Goal: Check status: Check status

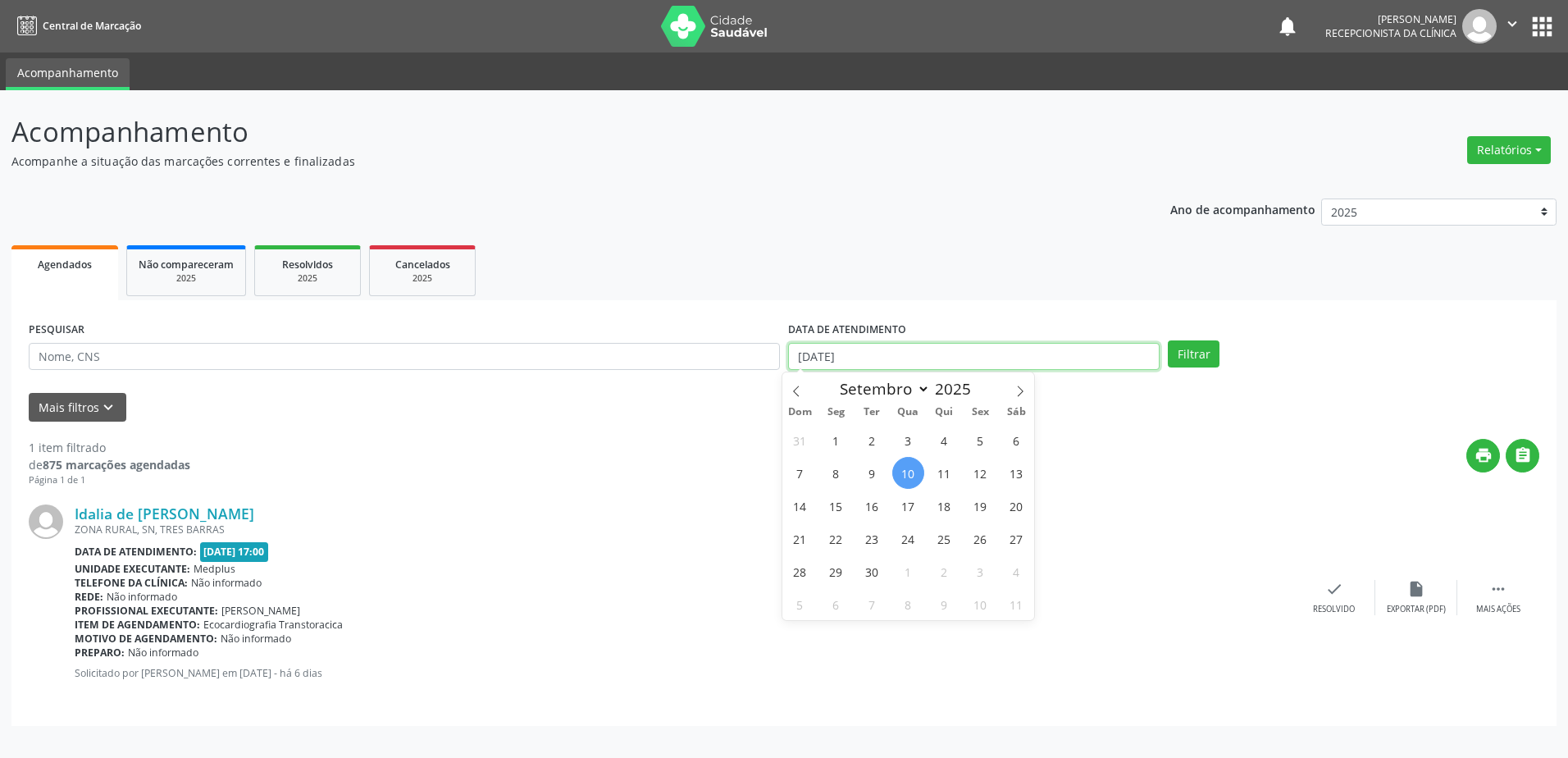
click at [1010, 352] on input "[DATE]" at bounding box center [974, 356] width 372 height 28
click at [951, 466] on span "11" at bounding box center [945, 473] width 32 height 32
type input "[DATE]"
click at [951, 466] on span "11" at bounding box center [945, 473] width 32 height 32
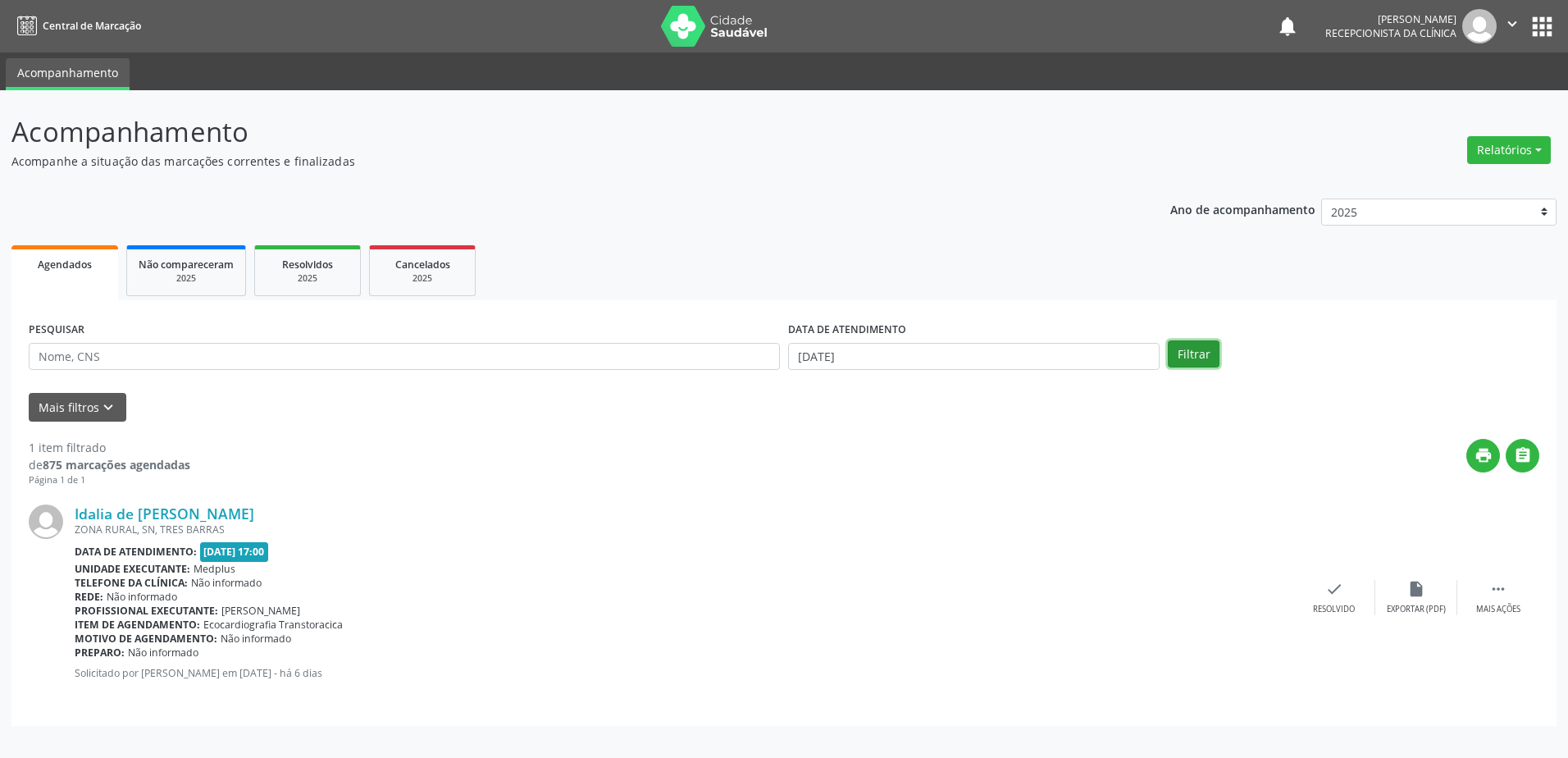
click at [1184, 344] on button "Filtrar" at bounding box center [1194, 354] width 52 height 28
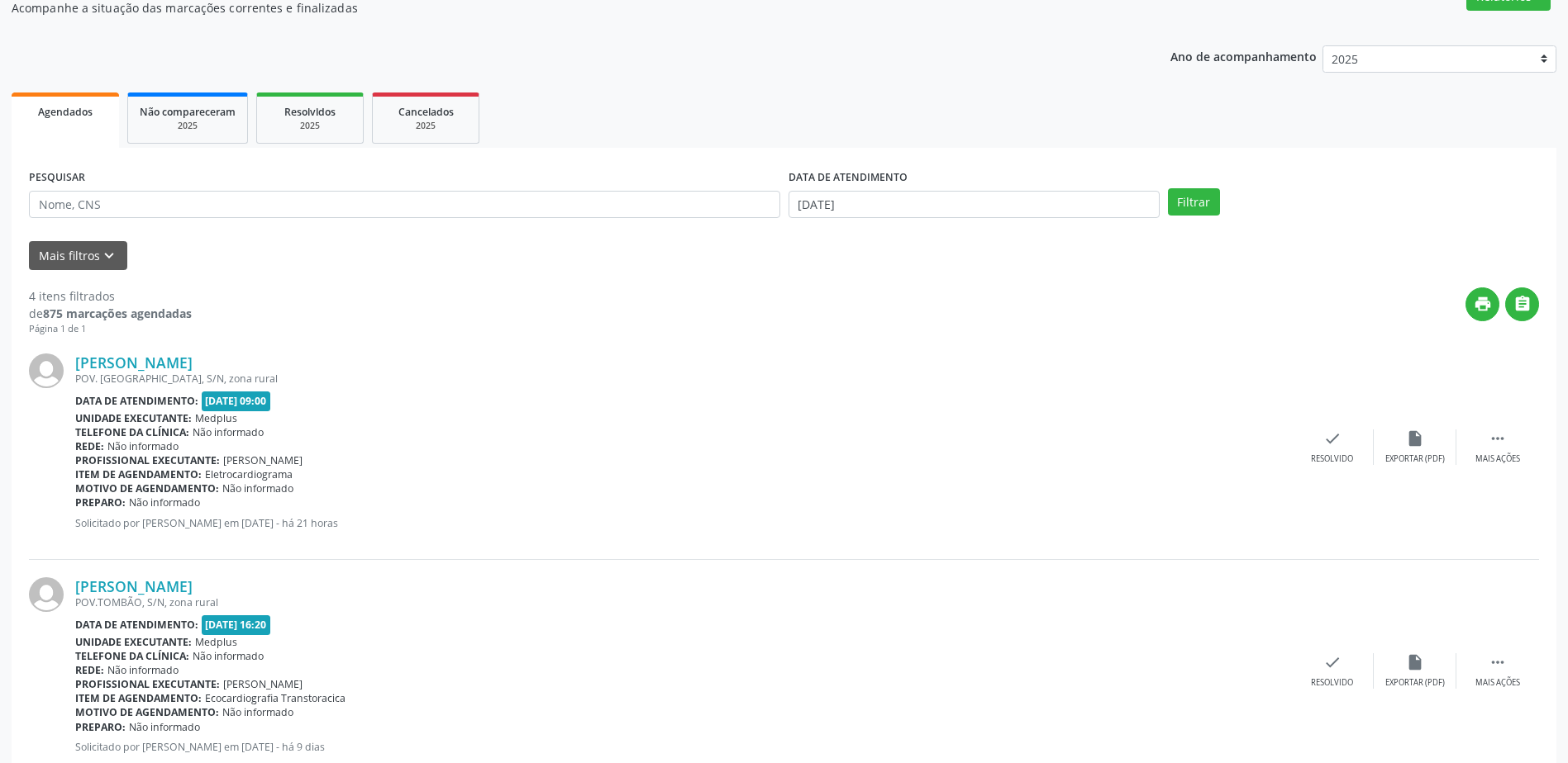
scroll to position [330, 0]
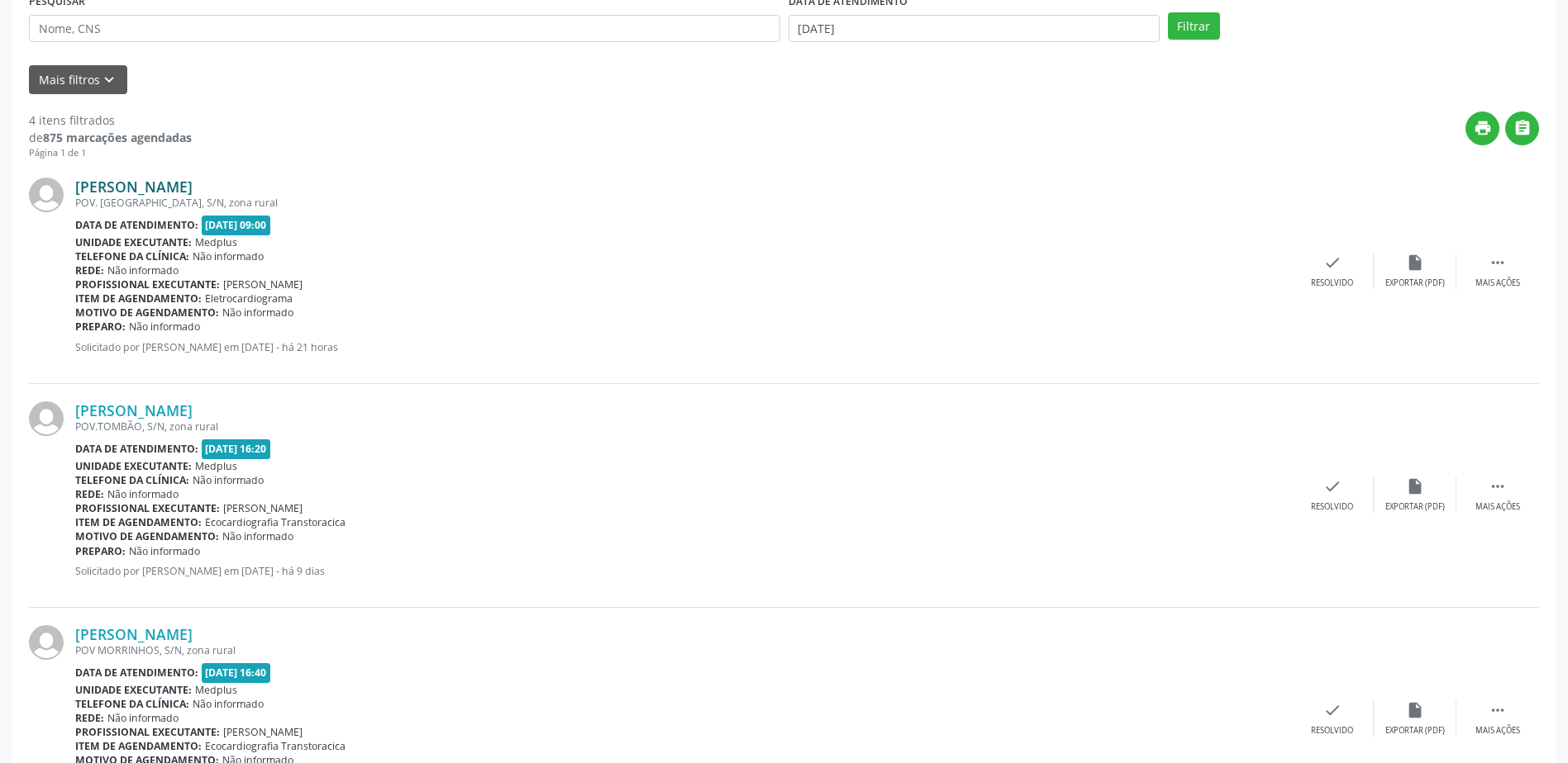
click at [192, 189] on link "[PERSON_NAME]" at bounding box center [134, 186] width 118 height 18
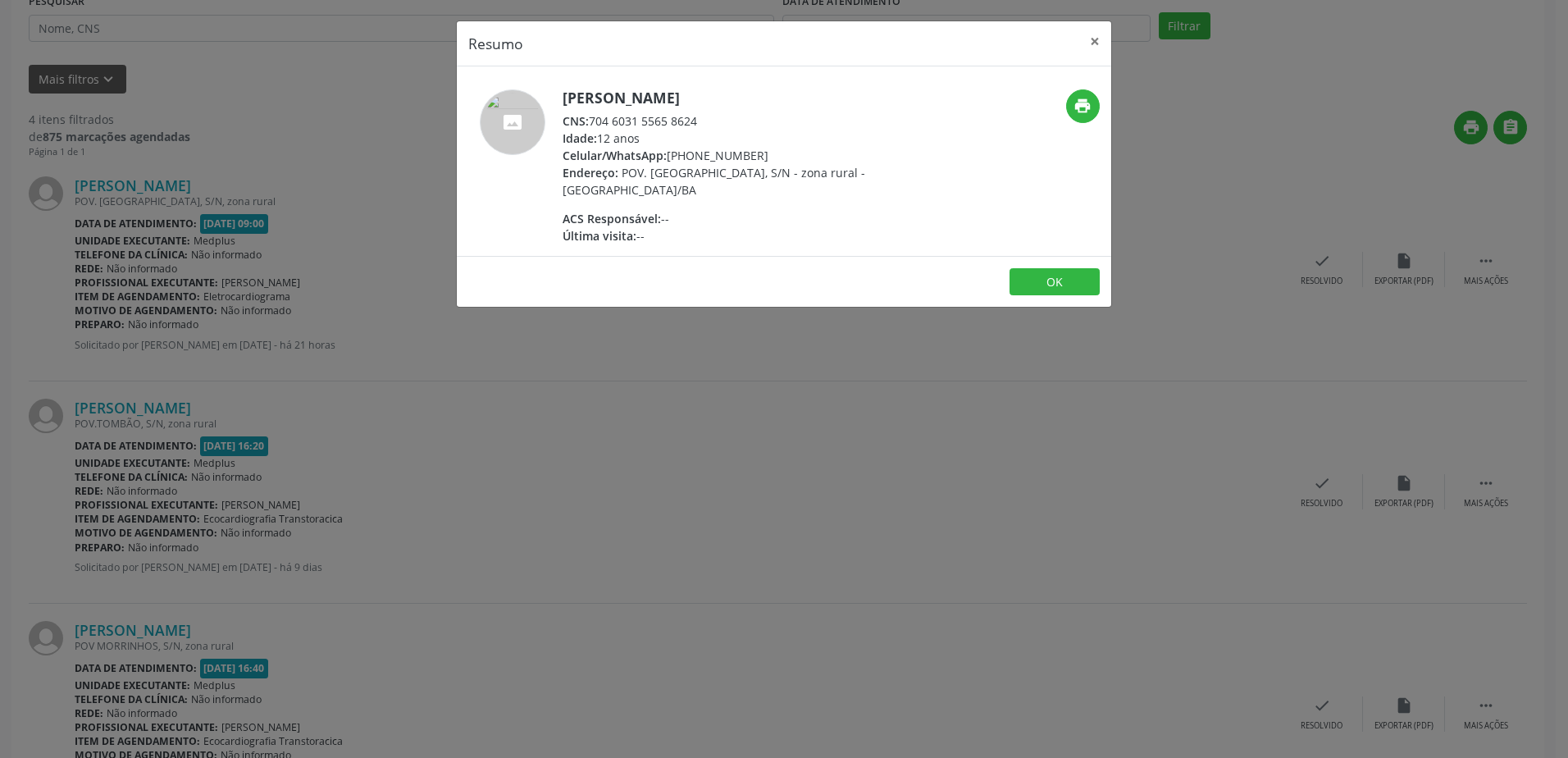
click at [700, 431] on div "Resumo × [PERSON_NAME] CNS: 704 6031 5565 8624 Idade: 12 anos Celular/WhatsApp:…" at bounding box center [784, 379] width 1568 height 758
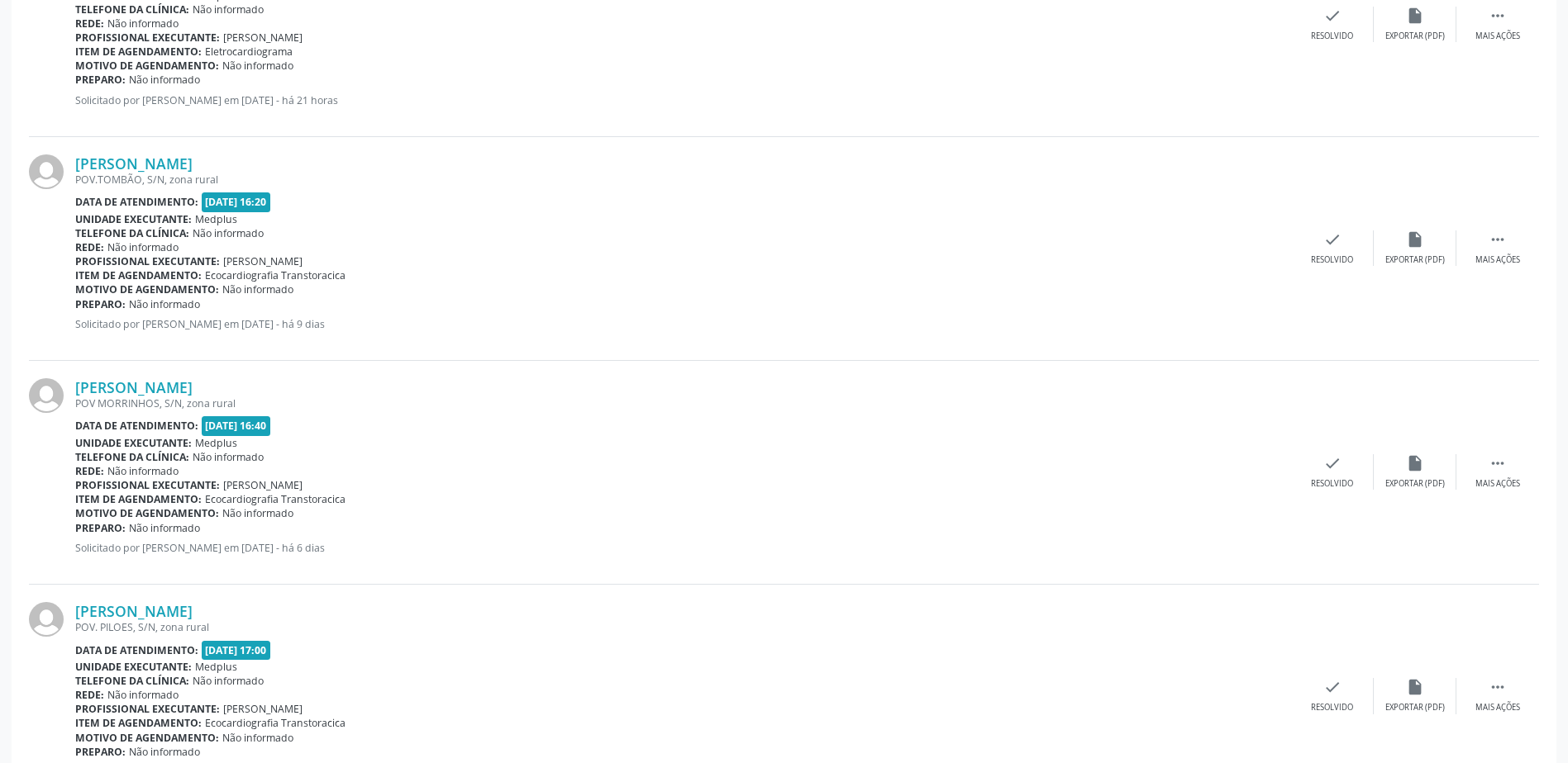
scroll to position [651, 0]
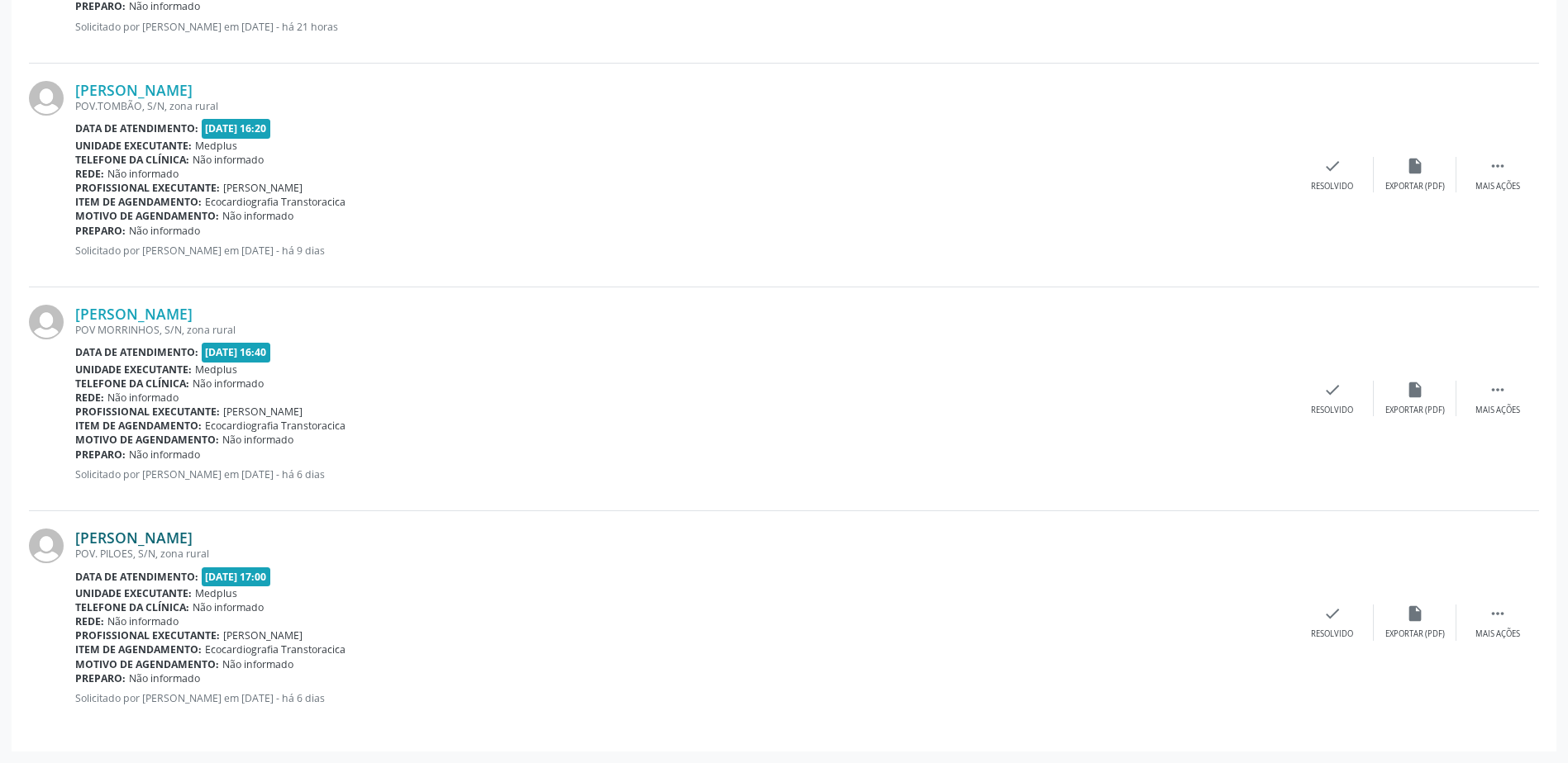
click at [192, 545] on link "[PERSON_NAME]" at bounding box center [134, 537] width 118 height 18
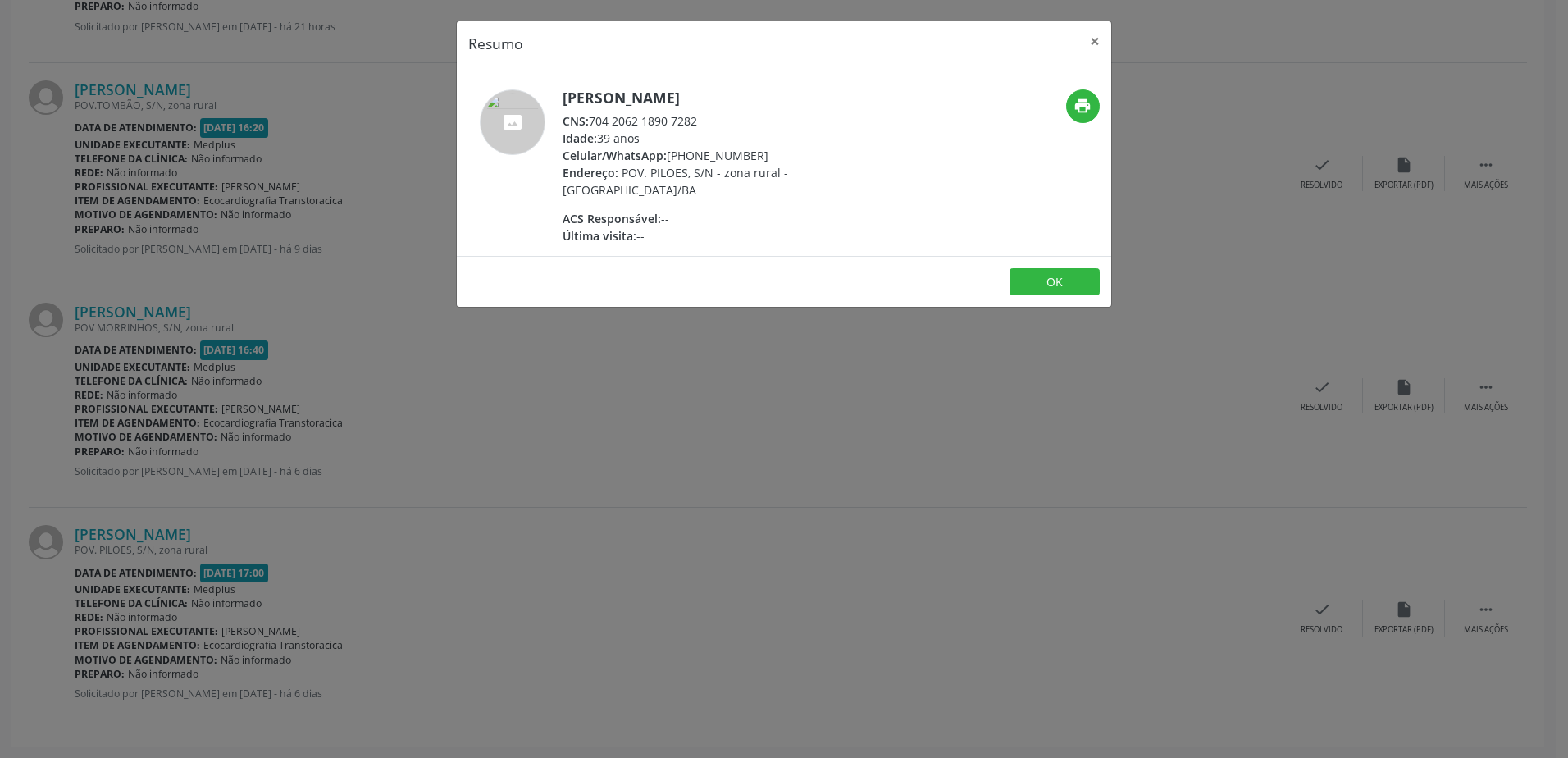
click at [838, 393] on div "Resumo × [PERSON_NAME] CNS: 704 2062 1890 7282 Idade: 39 anos Celular/WhatsApp:…" at bounding box center [784, 379] width 1568 height 758
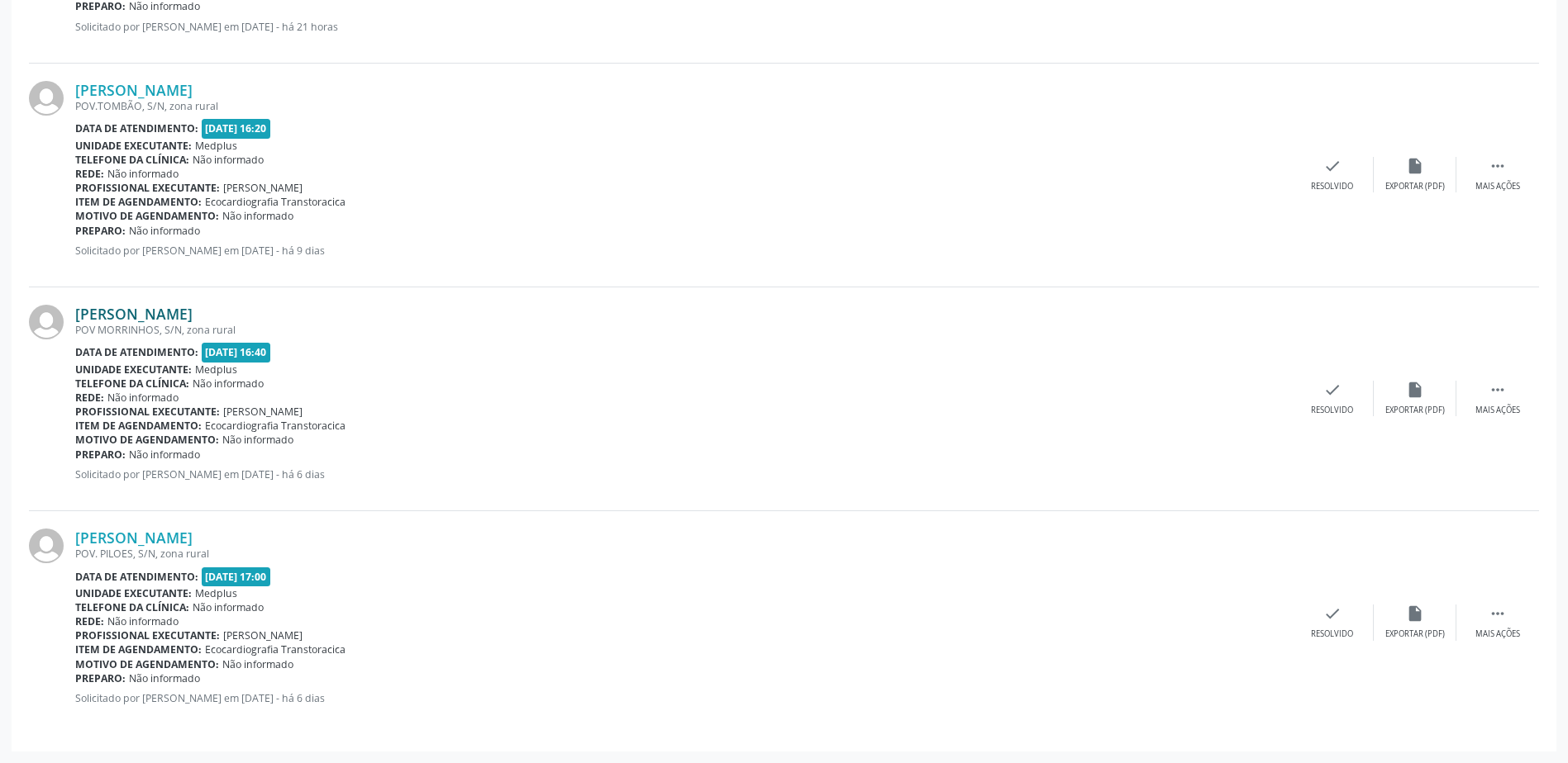
click at [192, 314] on link "[PERSON_NAME]" at bounding box center [134, 313] width 118 height 18
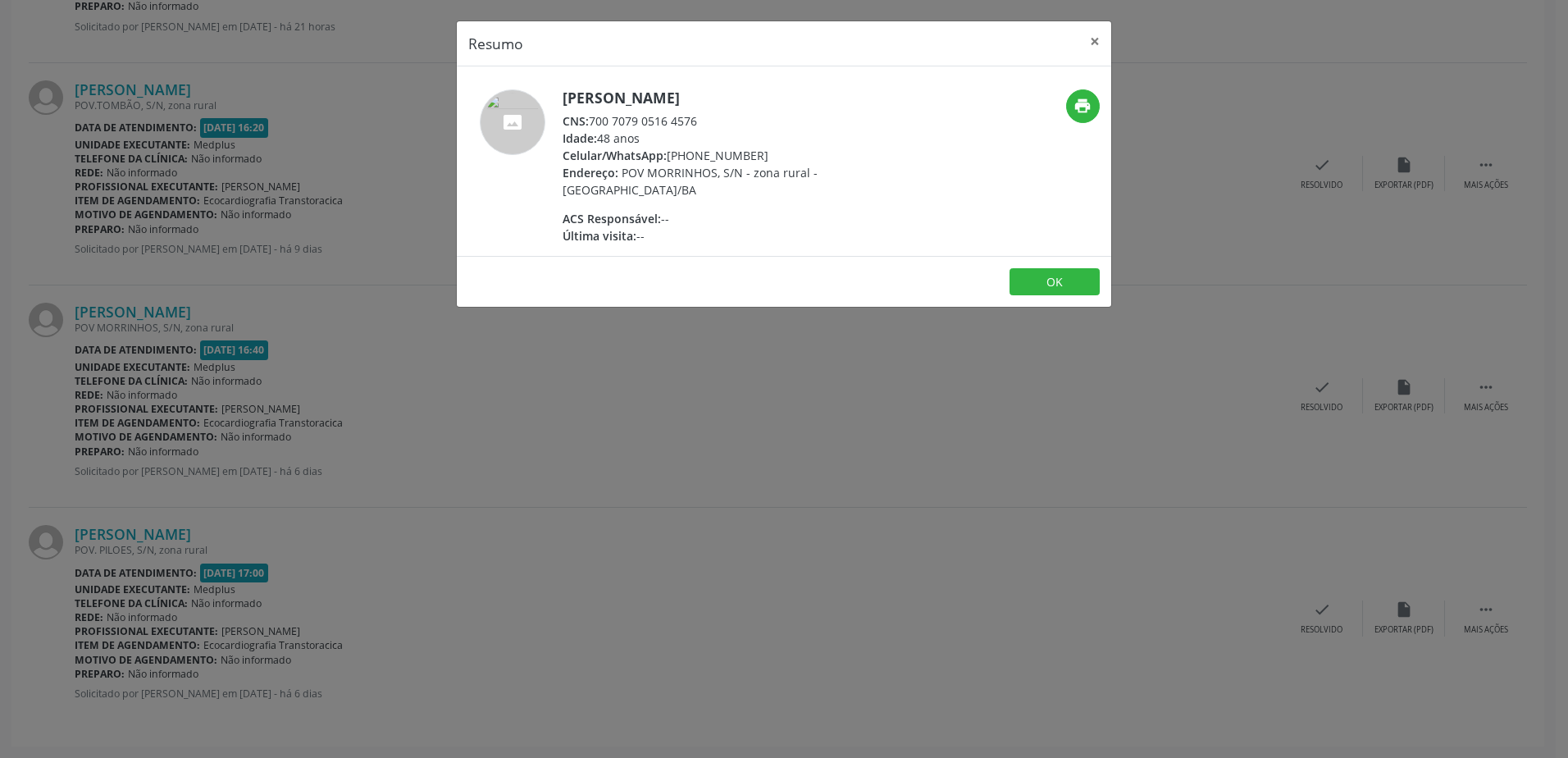
click at [723, 444] on div "Resumo × [PERSON_NAME] CNS: 700 7079 0516 4576 Idade: 48 anos Celular/WhatsApp:…" at bounding box center [784, 379] width 1568 height 758
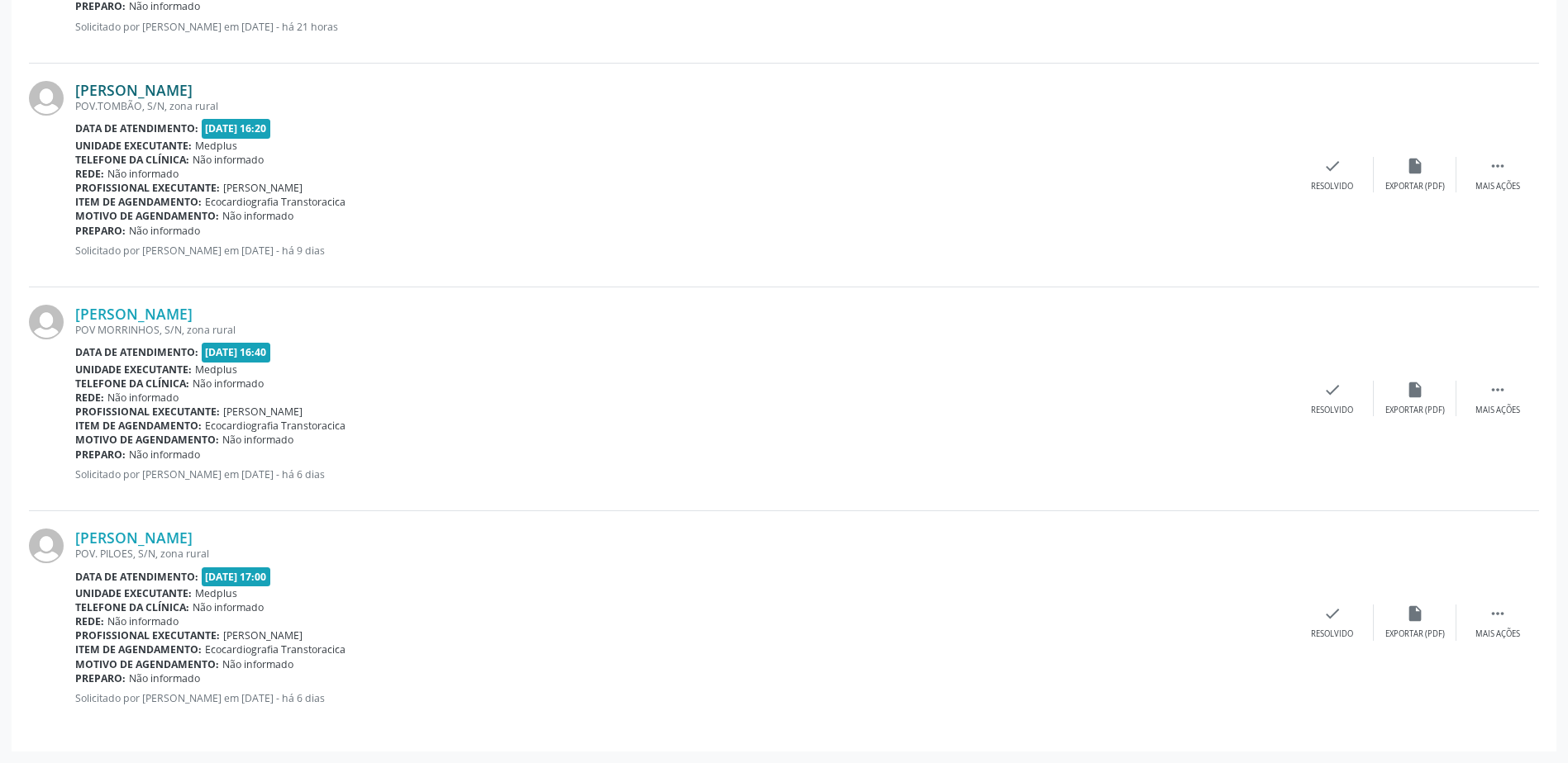
click at [192, 90] on link "[PERSON_NAME]" at bounding box center [134, 89] width 118 height 18
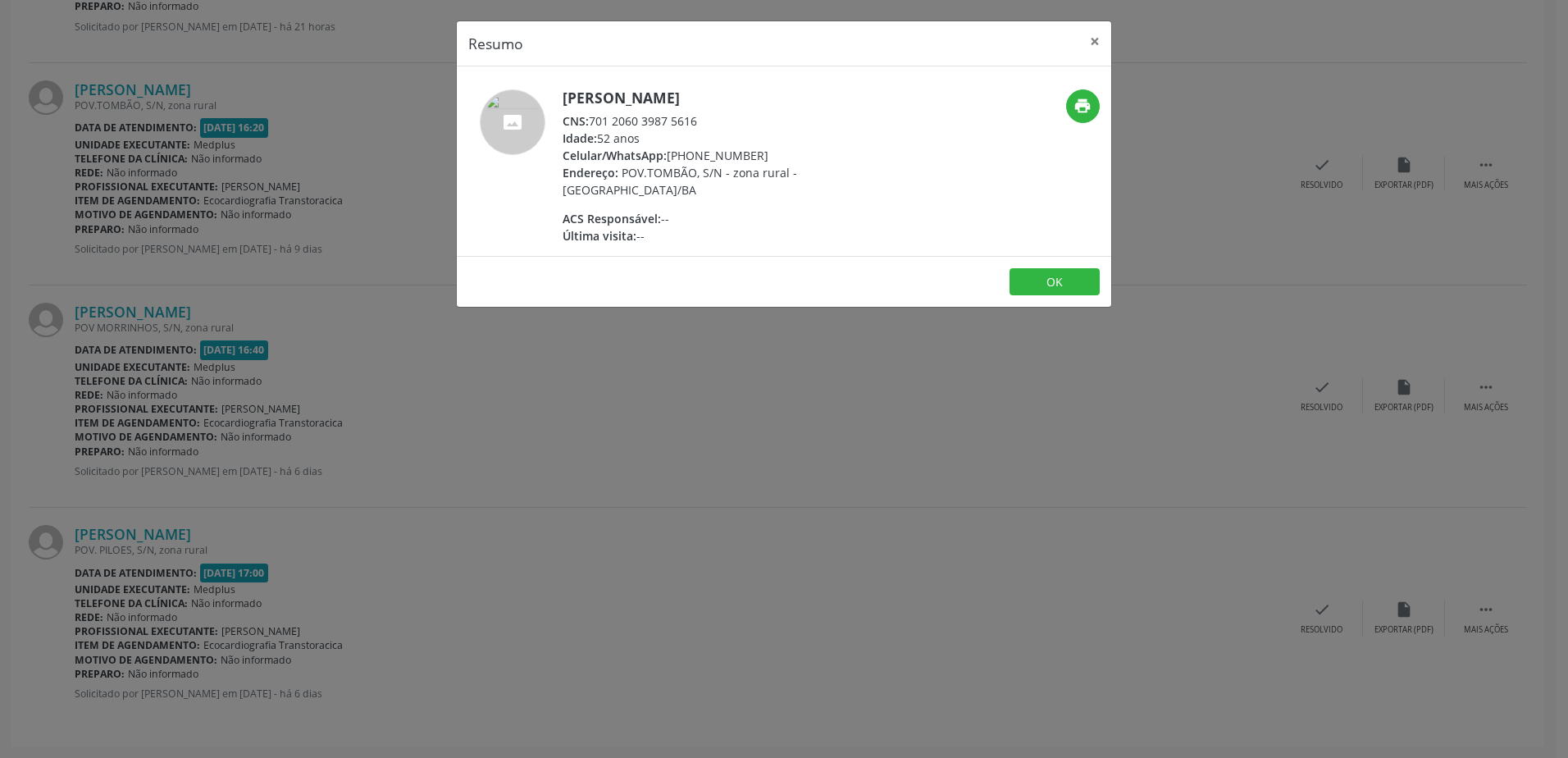
click at [620, 362] on div "Resumo × [PERSON_NAME] CNS: 701 2060 3987 5616 Idade: 52 anos Celular/WhatsApp:…" at bounding box center [784, 379] width 1568 height 758
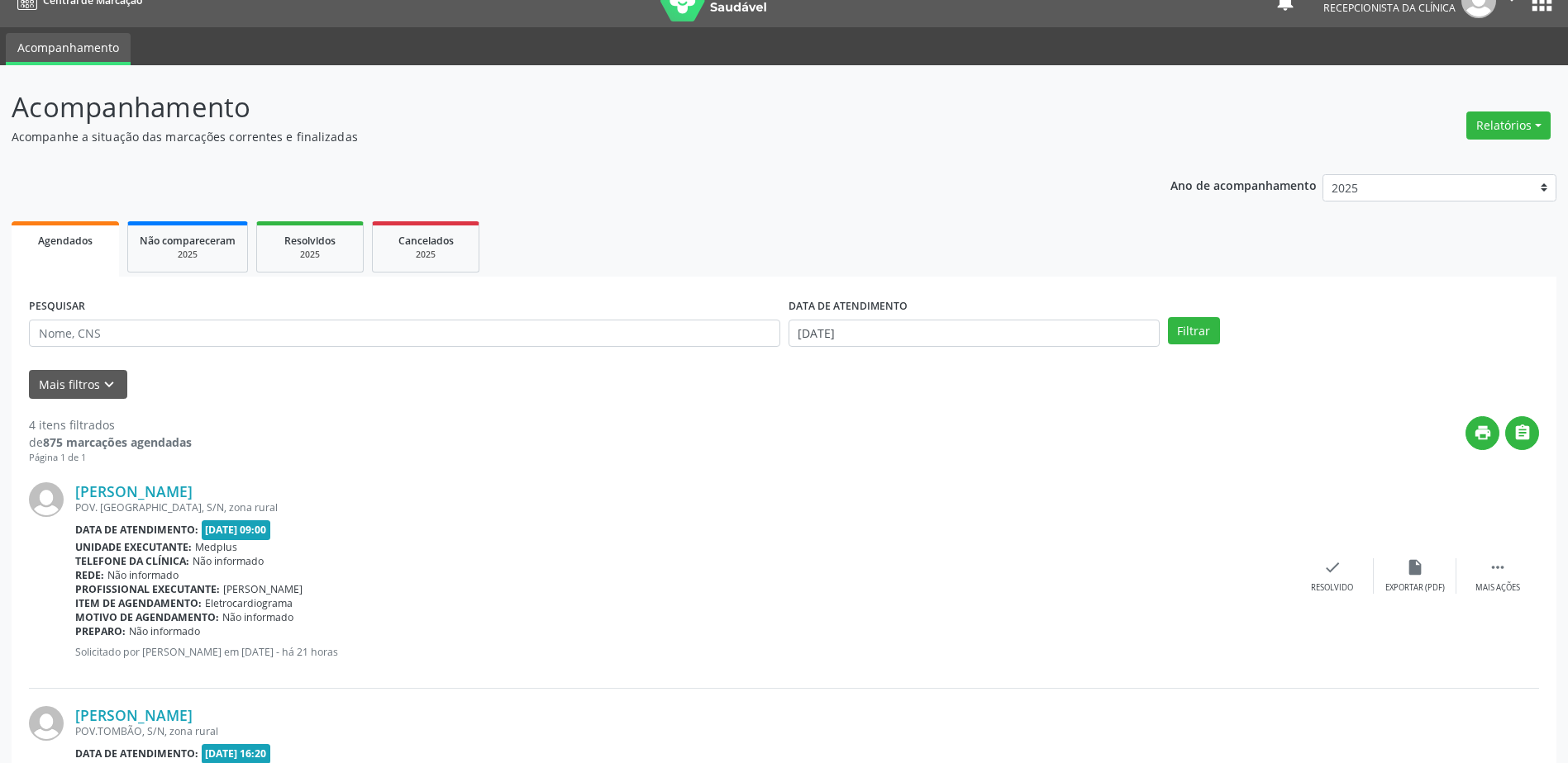
scroll to position [0, 0]
